Goal: Check status: Check status

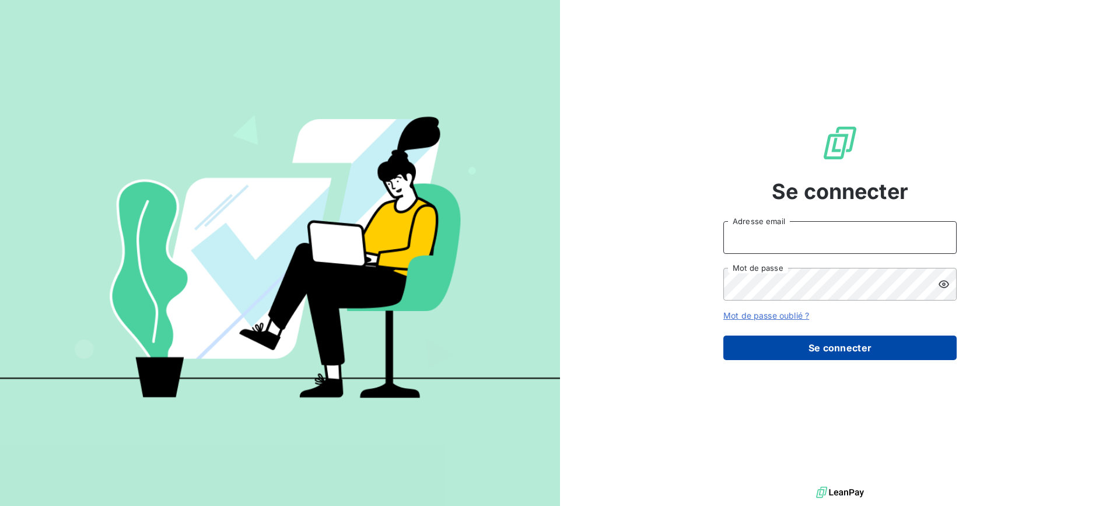
type input "[EMAIL_ADDRESS][DOMAIN_NAME]"
click at [861, 347] on button "Se connecter" at bounding box center [840, 348] width 233 height 25
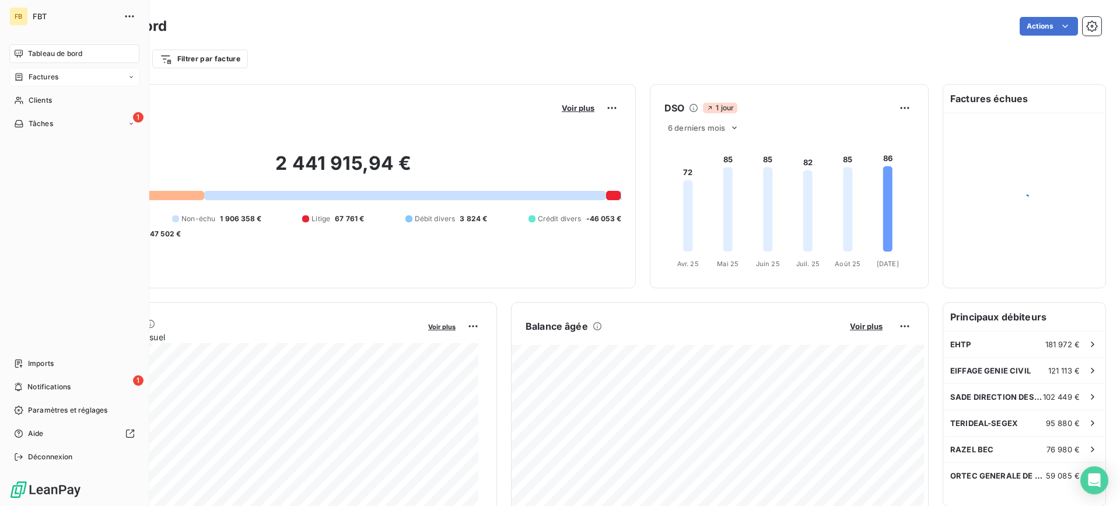
click at [25, 83] on div "Factures" at bounding box center [74, 77] width 130 height 19
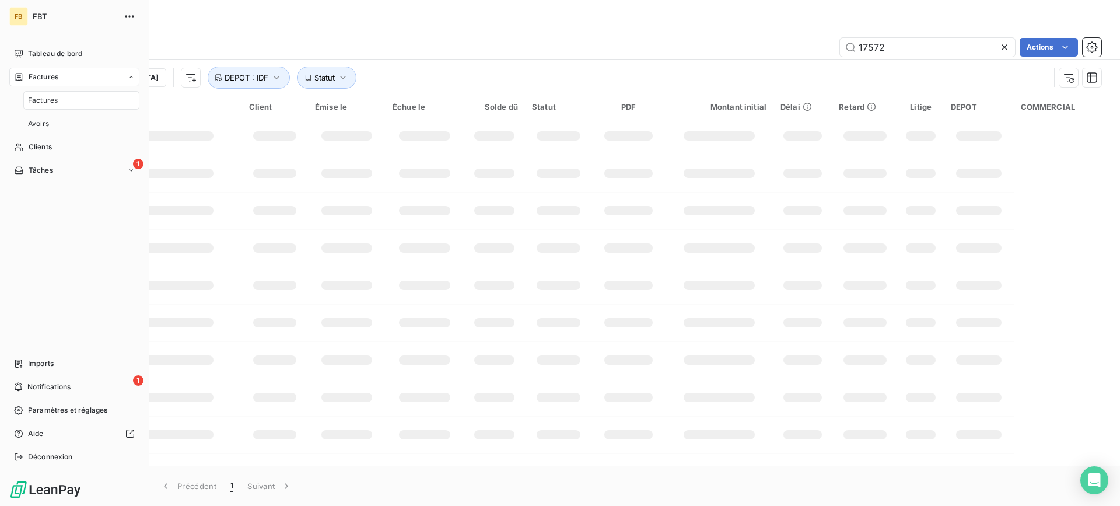
click at [58, 103] on div "Factures" at bounding box center [81, 100] width 116 height 19
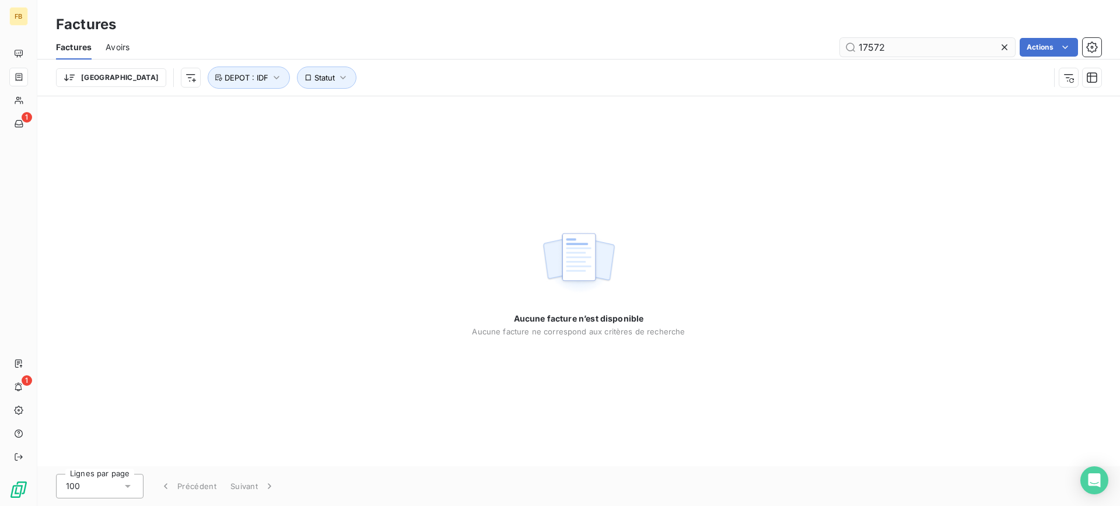
click at [1001, 46] on icon at bounding box center [1005, 47] width 12 height 12
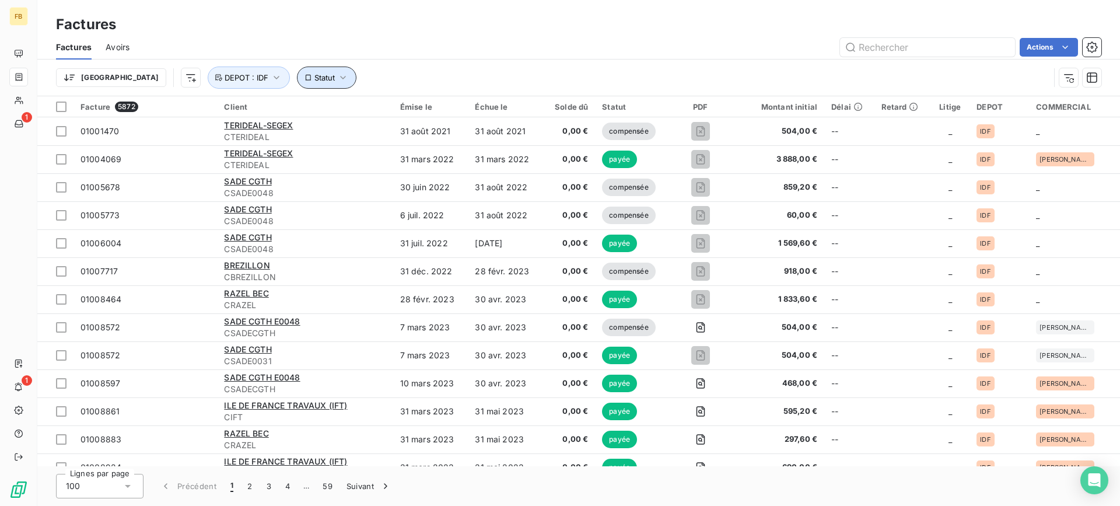
click at [315, 81] on span "Statut" at bounding box center [325, 77] width 20 height 9
click at [421, 113] on div at bounding box center [454, 108] width 168 height 25
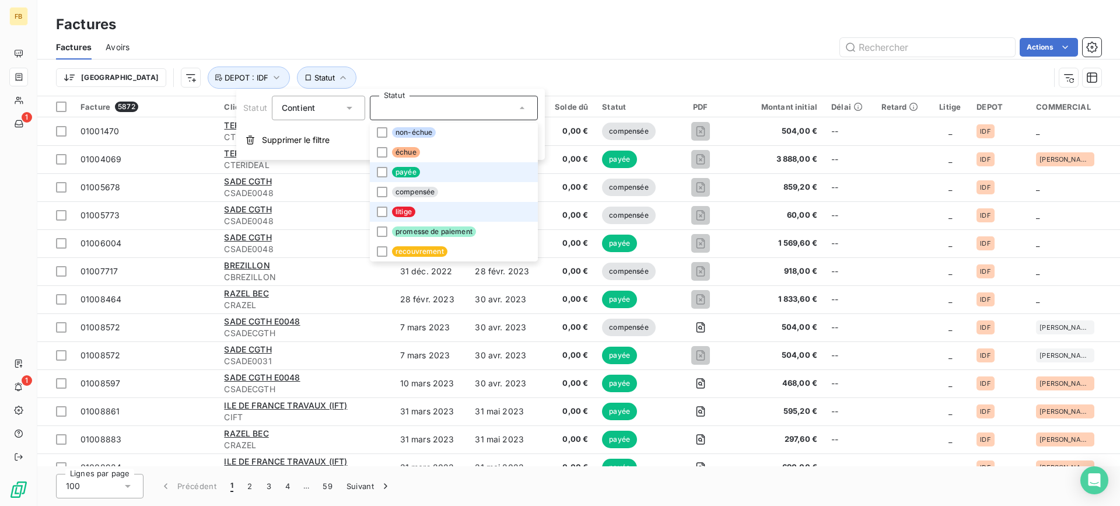
drag, startPoint x: 386, startPoint y: 215, endPoint x: 391, endPoint y: 169, distance: 45.8
click at [386, 214] on div at bounding box center [382, 212] width 11 height 11
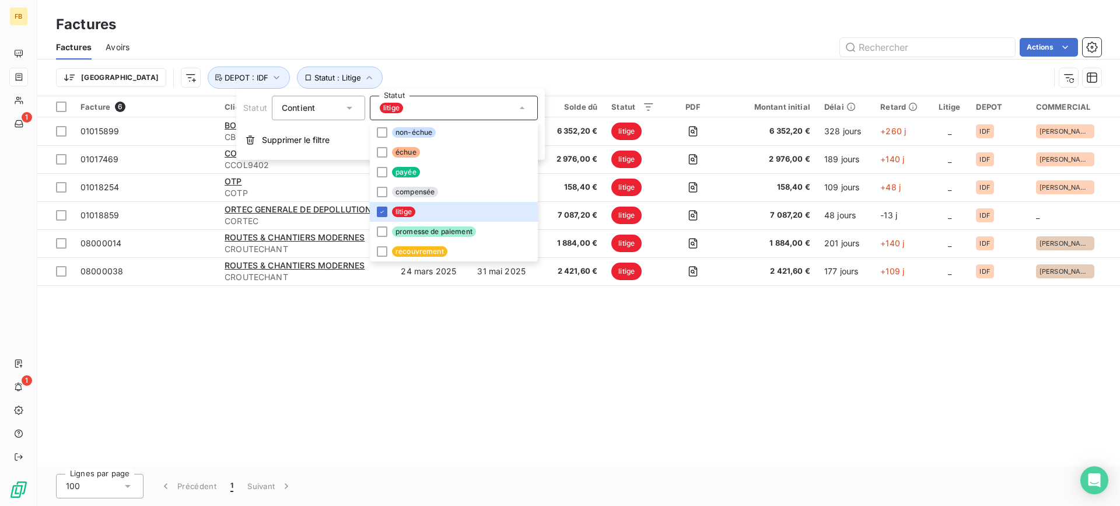
click at [408, 65] on div "Trier Statut : Litige DEPOT : IDF" at bounding box center [579, 78] width 1046 height 36
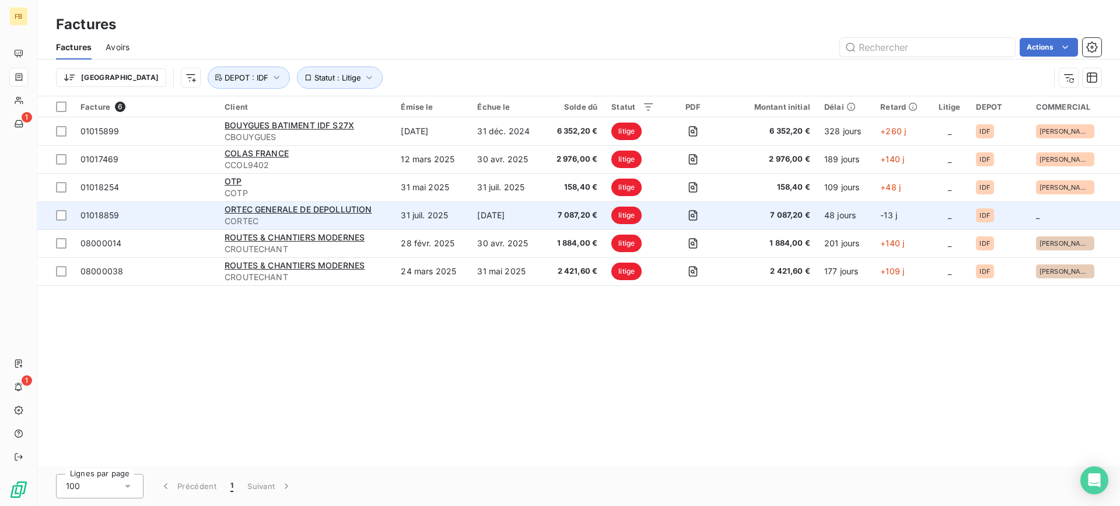
click at [421, 224] on td "31 juil. 2025" at bounding box center [432, 215] width 76 height 28
click at [382, 221] on span "CORTEC" at bounding box center [306, 221] width 162 height 12
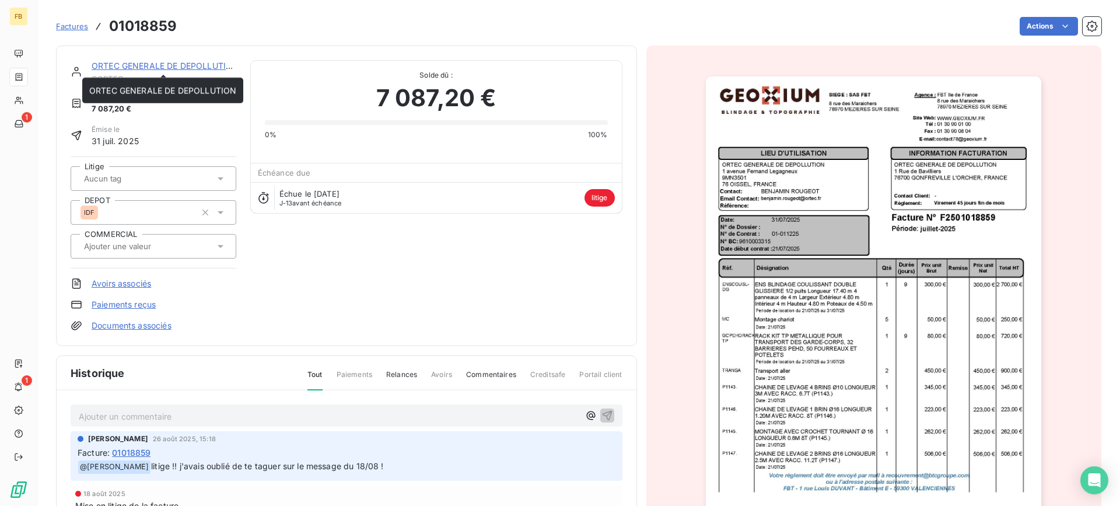
click at [156, 64] on link "ORTEC GENERALE DE DEPOLLUTION" at bounding box center [165, 66] width 147 height 10
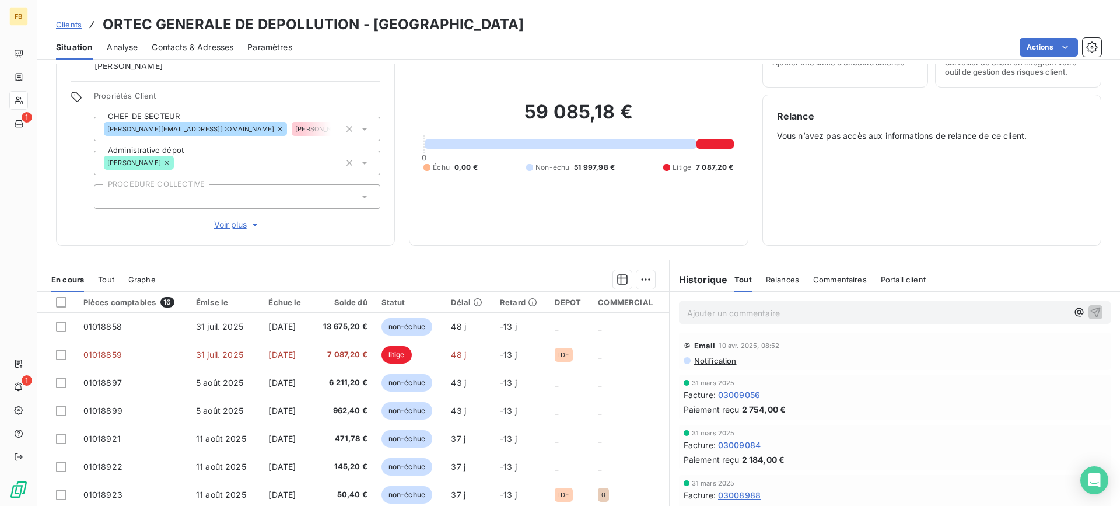
scroll to position [700, 0]
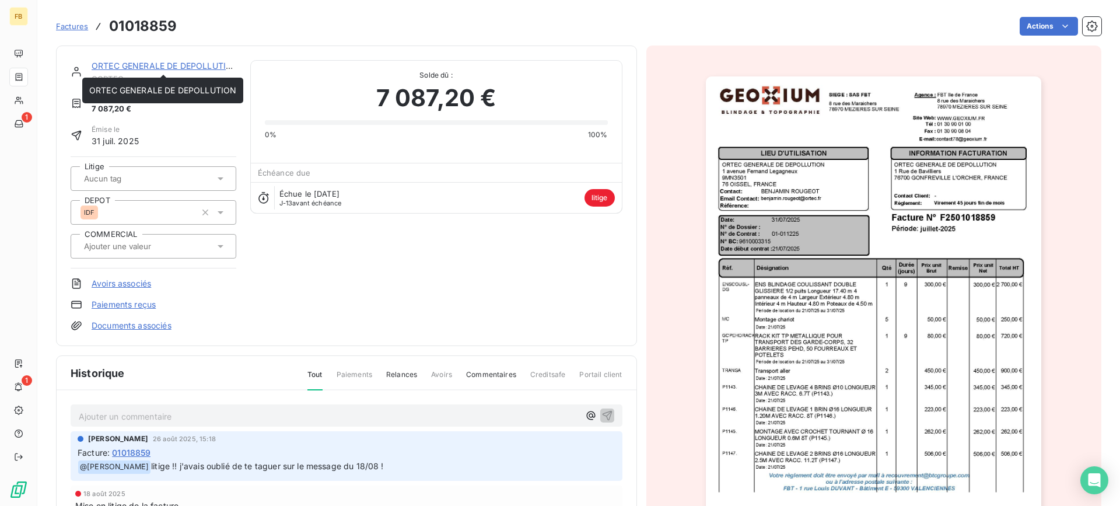
click at [188, 64] on link "ORTEC GENERALE DE DEPOLLUTION" at bounding box center [165, 66] width 147 height 10
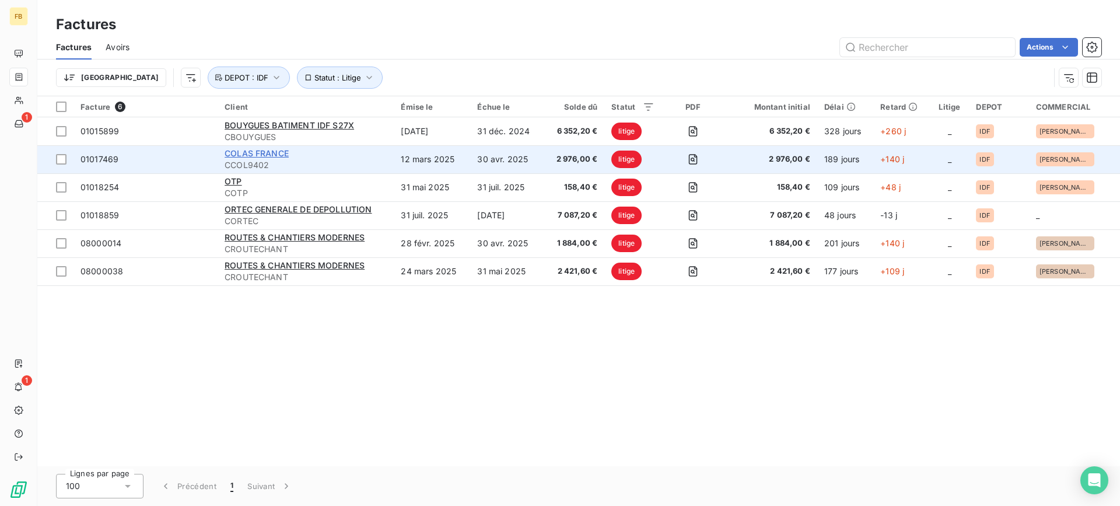
click at [285, 152] on span "COLAS FRANCE" at bounding box center [257, 153] width 64 height 10
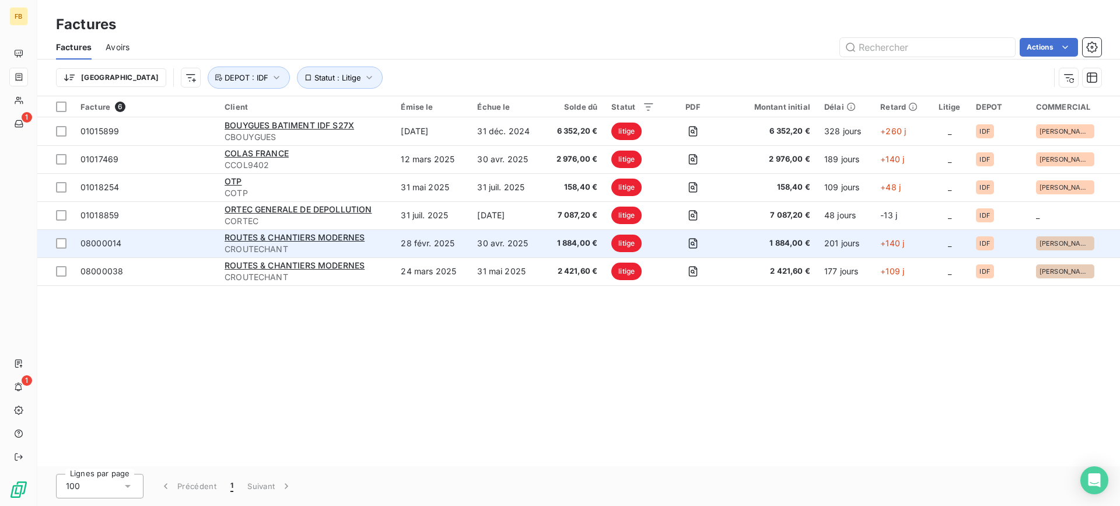
click at [314, 242] on div "ROUTES & CHANTIERS MODERNES" at bounding box center [306, 238] width 162 height 12
